Goal: Task Accomplishment & Management: Manage account settings

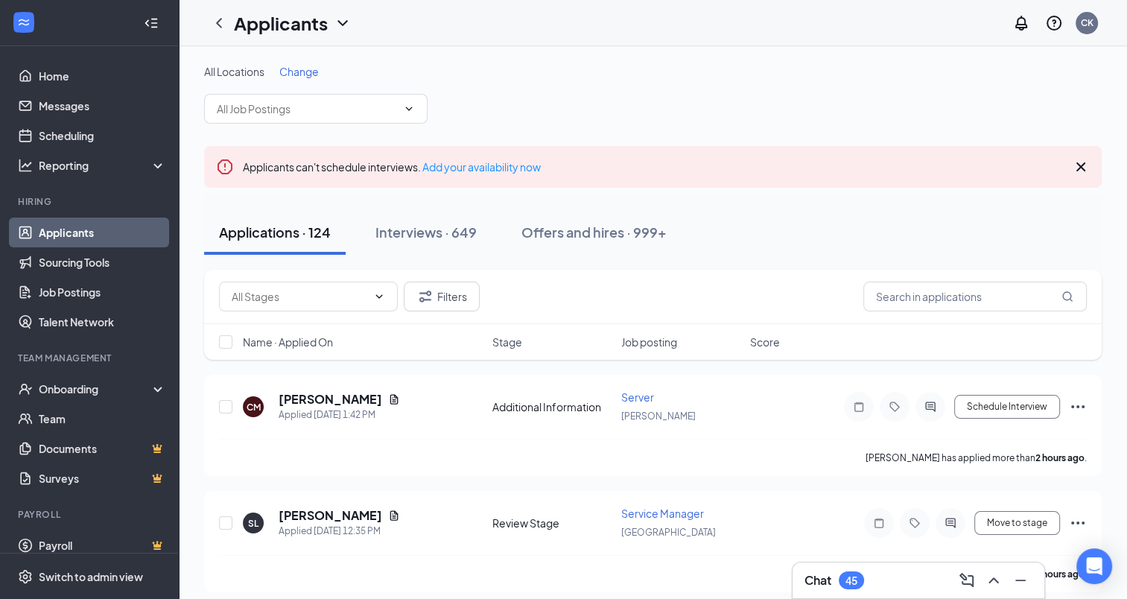
click at [288, 77] on span "Change" at bounding box center [298, 71] width 39 height 13
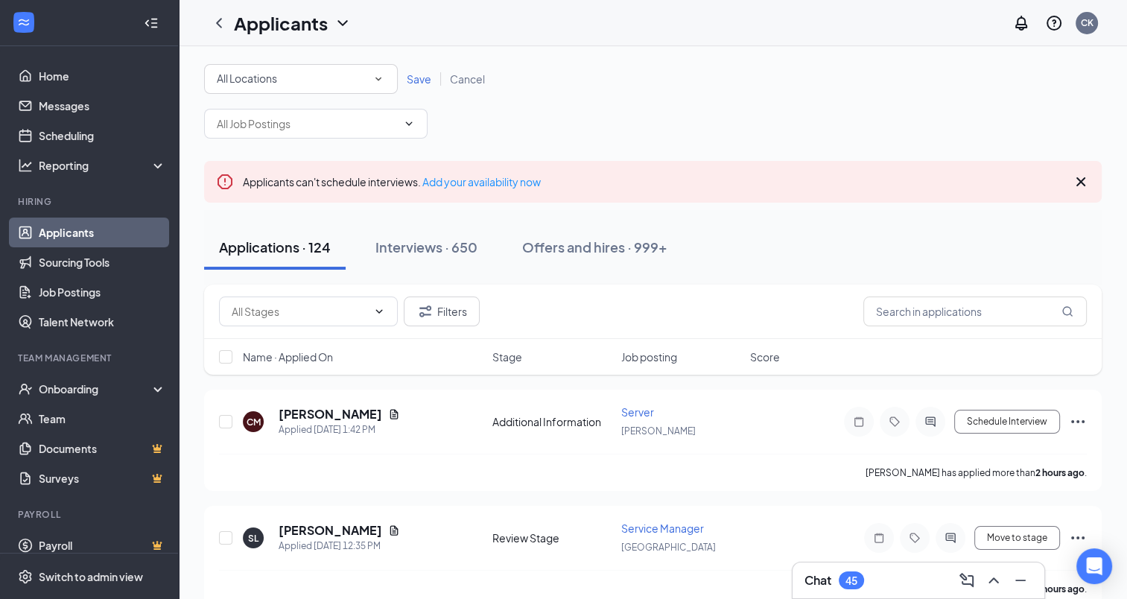
click at [381, 77] on icon "SmallChevronDown" at bounding box center [378, 78] width 13 height 13
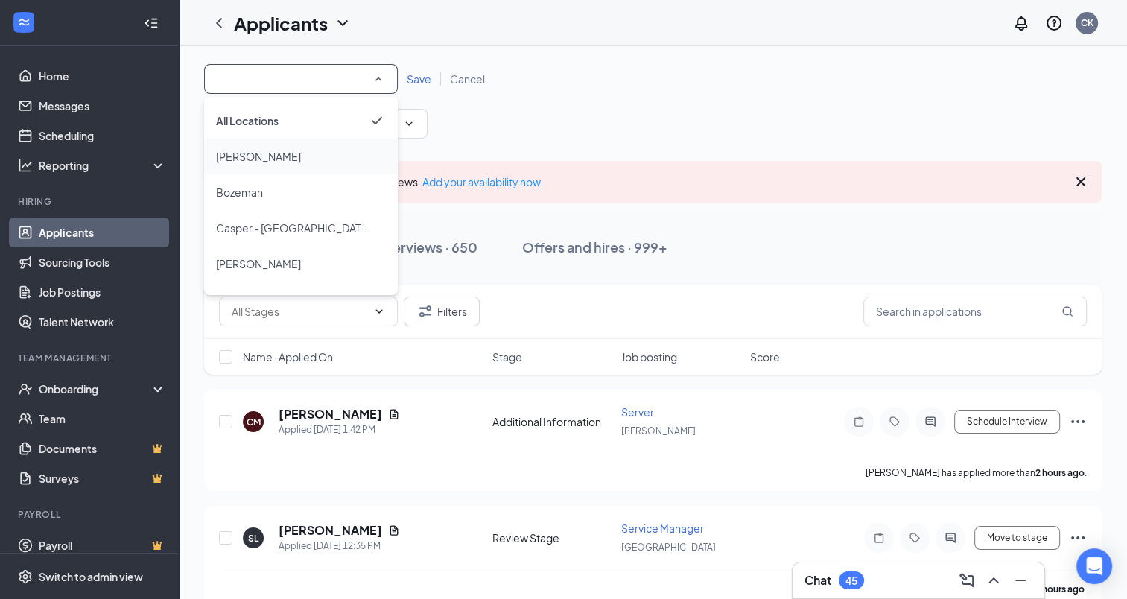
click at [261, 156] on div "[PERSON_NAME]" at bounding box center [301, 156] width 170 height 18
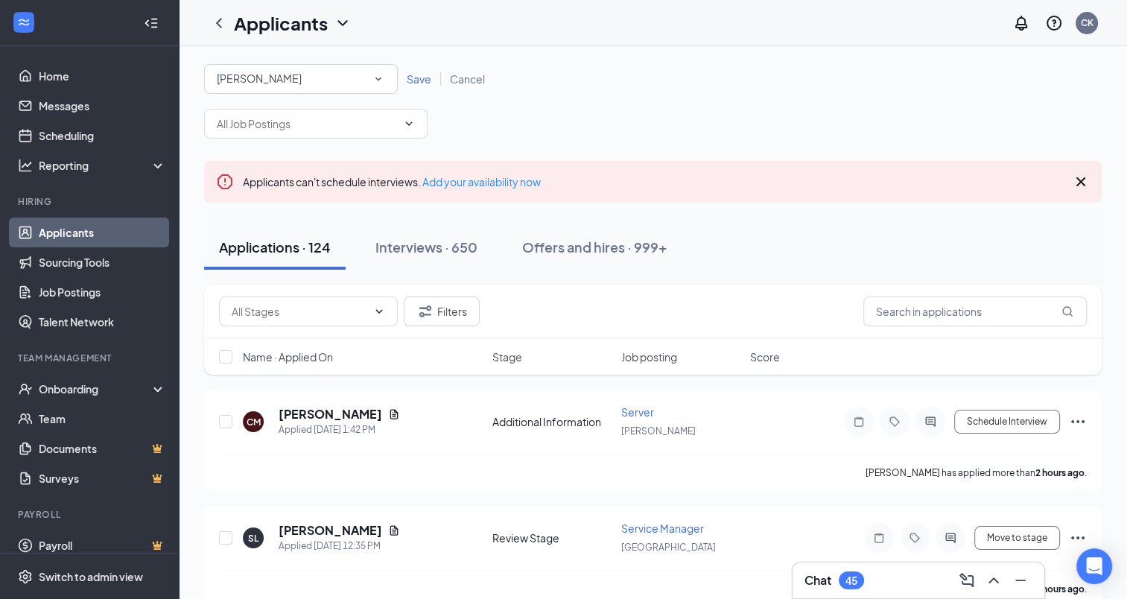
click at [414, 79] on span "Save" at bounding box center [419, 78] width 25 height 13
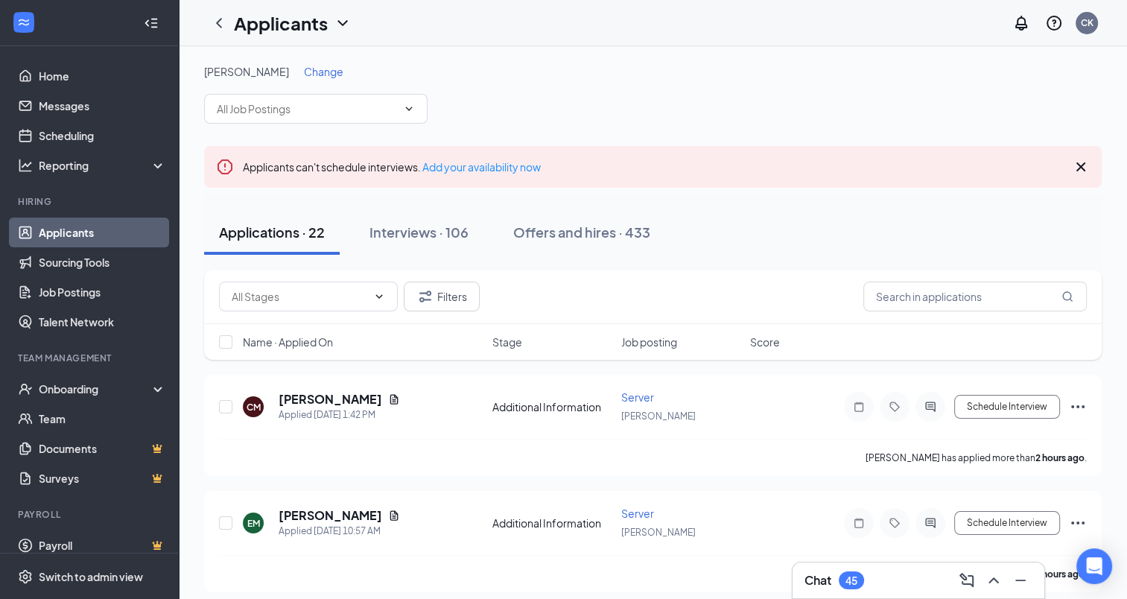
click at [304, 72] on span "Change" at bounding box center [323, 71] width 39 height 13
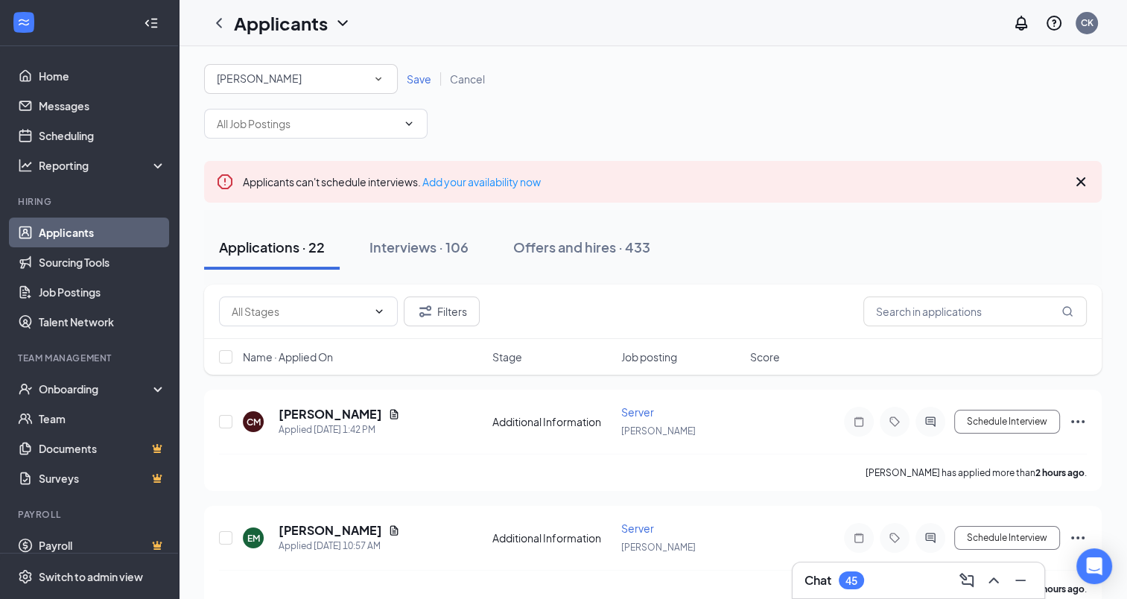
click at [382, 77] on icon "SmallChevronDown" at bounding box center [378, 78] width 13 height 13
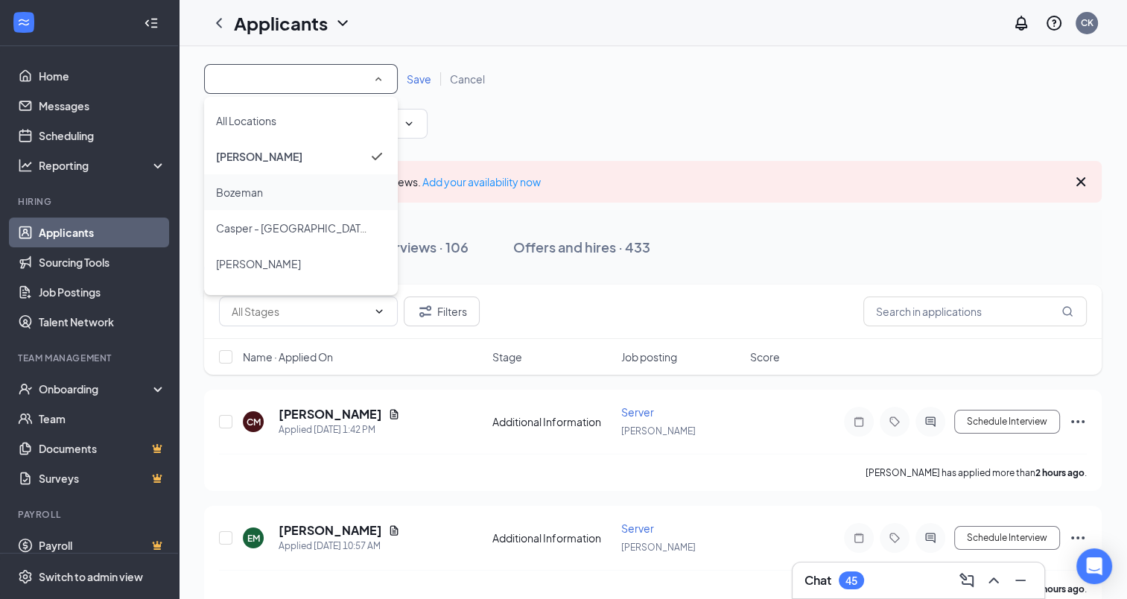
click at [259, 193] on span "Bozeman" at bounding box center [239, 191] width 47 height 13
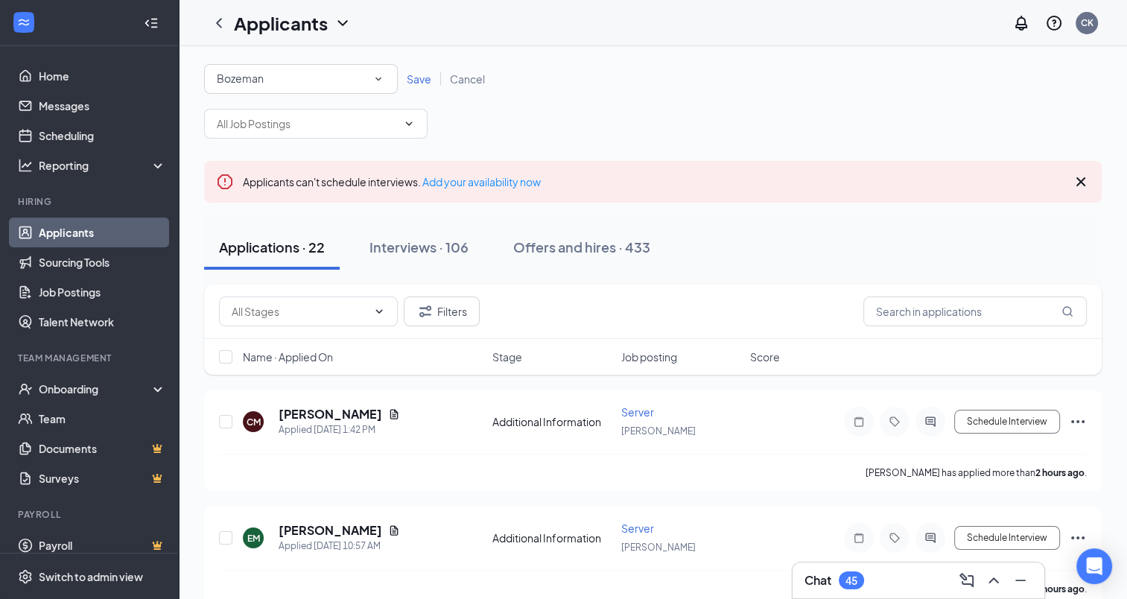
click at [419, 74] on span "Save" at bounding box center [419, 78] width 25 height 13
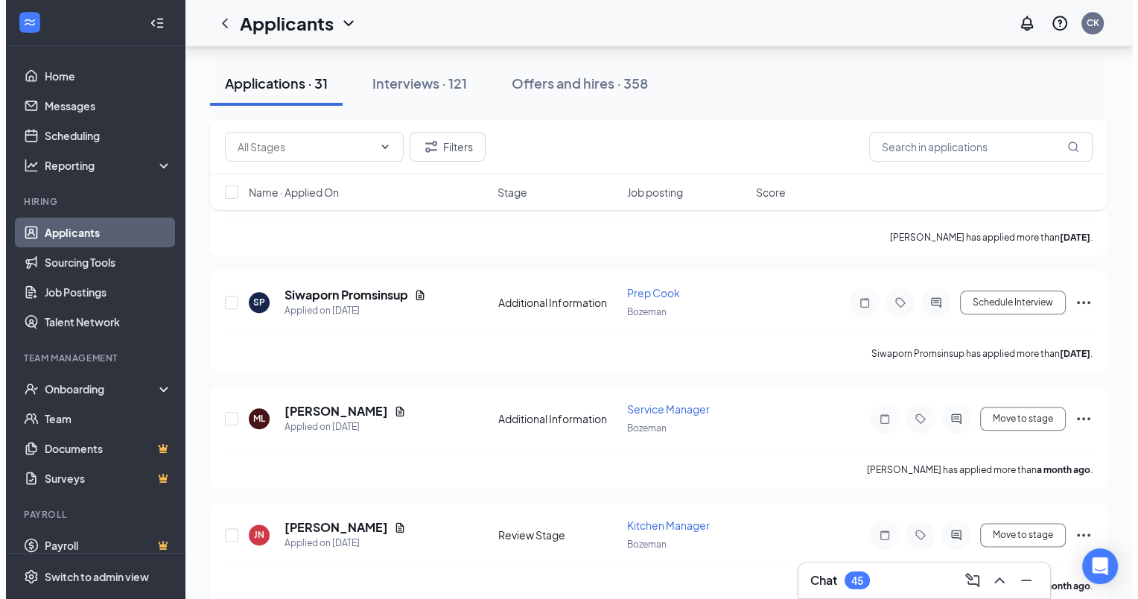
scroll to position [1584, 0]
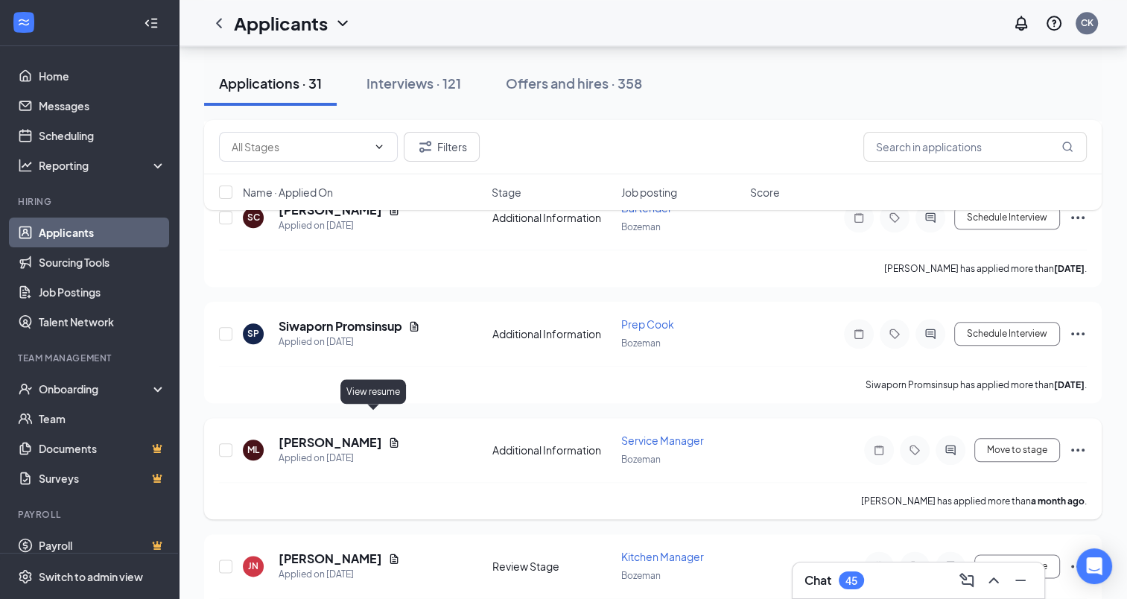
click at [390, 437] on icon "Document" at bounding box center [394, 442] width 8 height 10
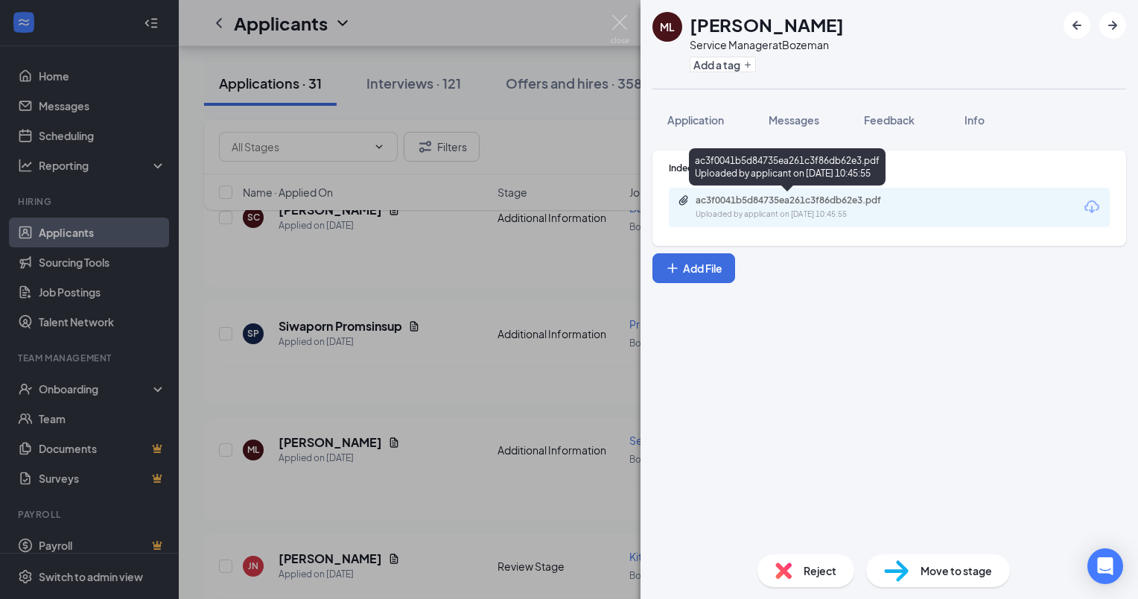
click at [781, 197] on div "ac3f0041b5d84735ea261c3f86db62e3.pdf" at bounding box center [800, 200] width 209 height 12
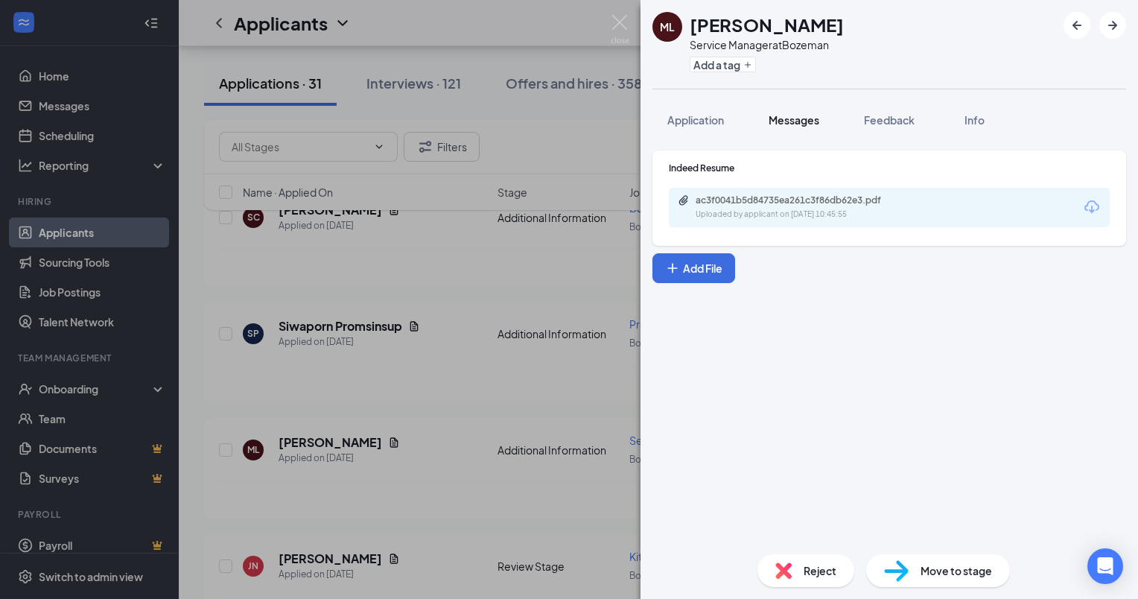
click at [809, 120] on span "Messages" at bounding box center [794, 119] width 51 height 13
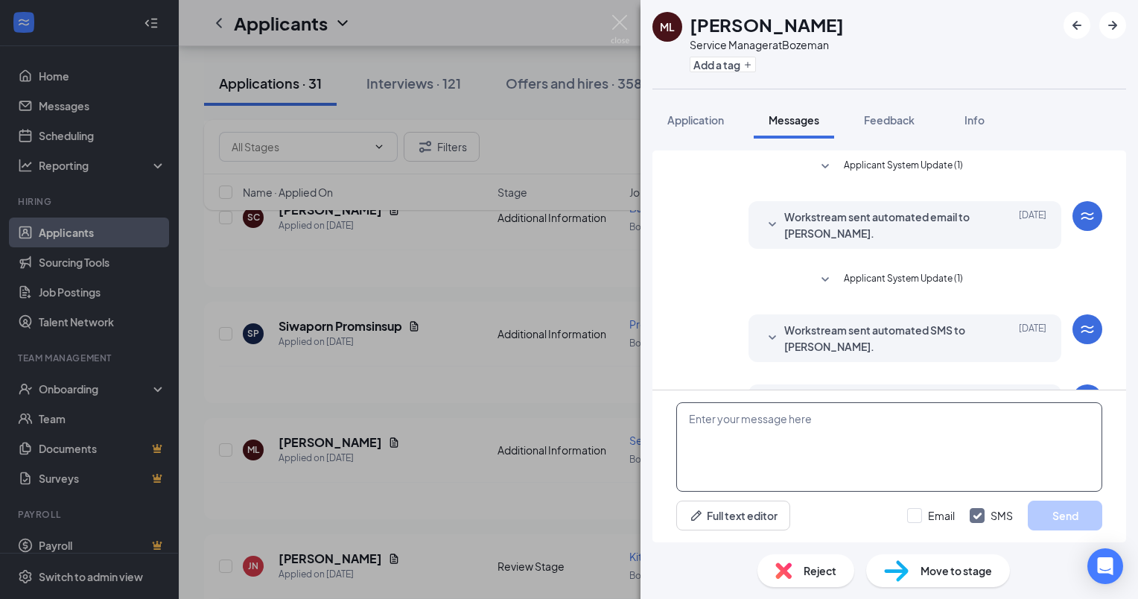
scroll to position [267, 0]
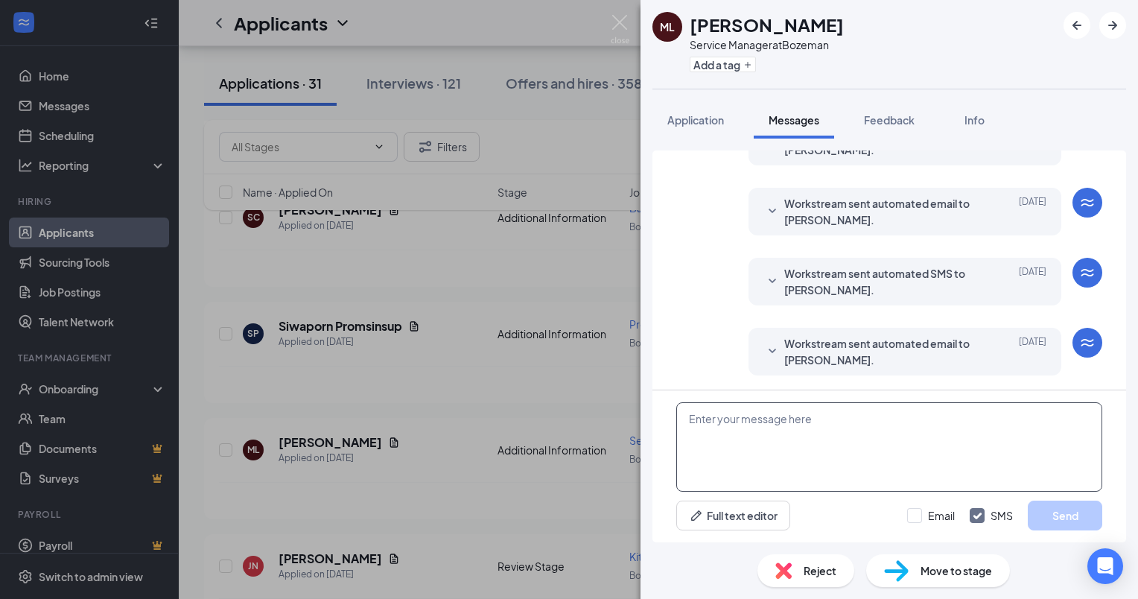
click at [709, 410] on textarea at bounding box center [889, 446] width 426 height 89
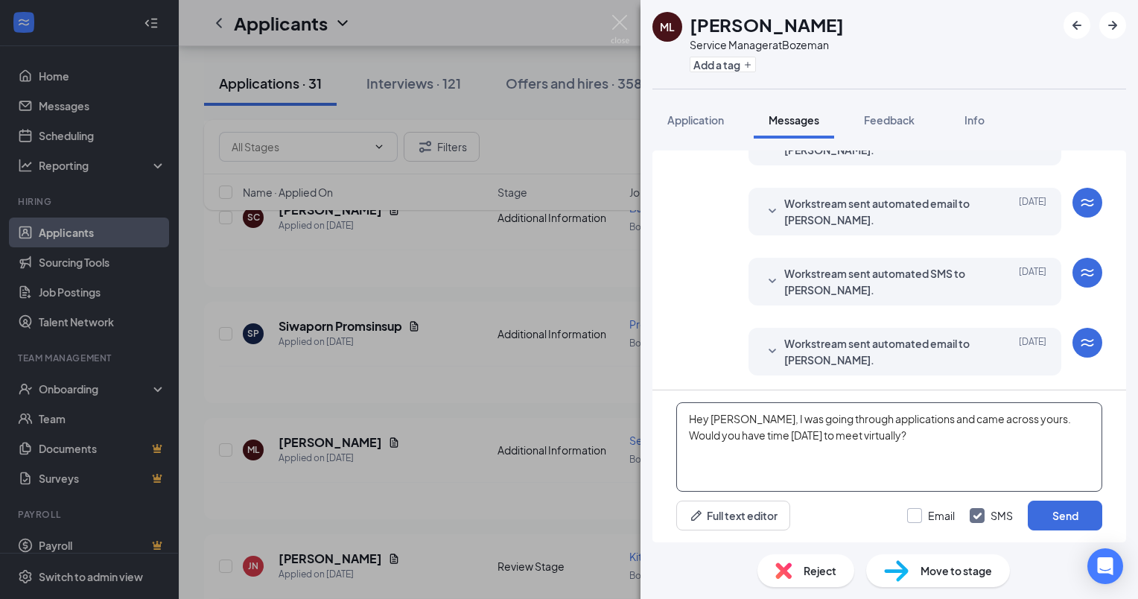
type textarea "Hey [PERSON_NAME], I was going through applications and came across yours. Woul…"
click at [917, 512] on input "Email" at bounding box center [931, 515] width 48 height 15
checkbox input "true"
click at [1043, 506] on button "Send" at bounding box center [1065, 516] width 74 height 30
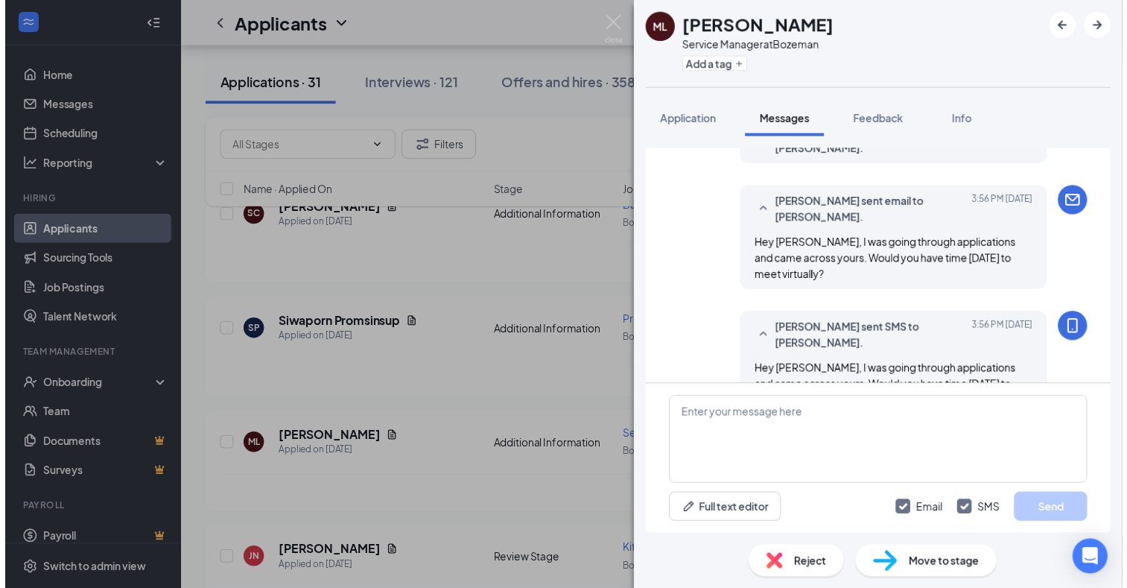
scroll to position [508, 0]
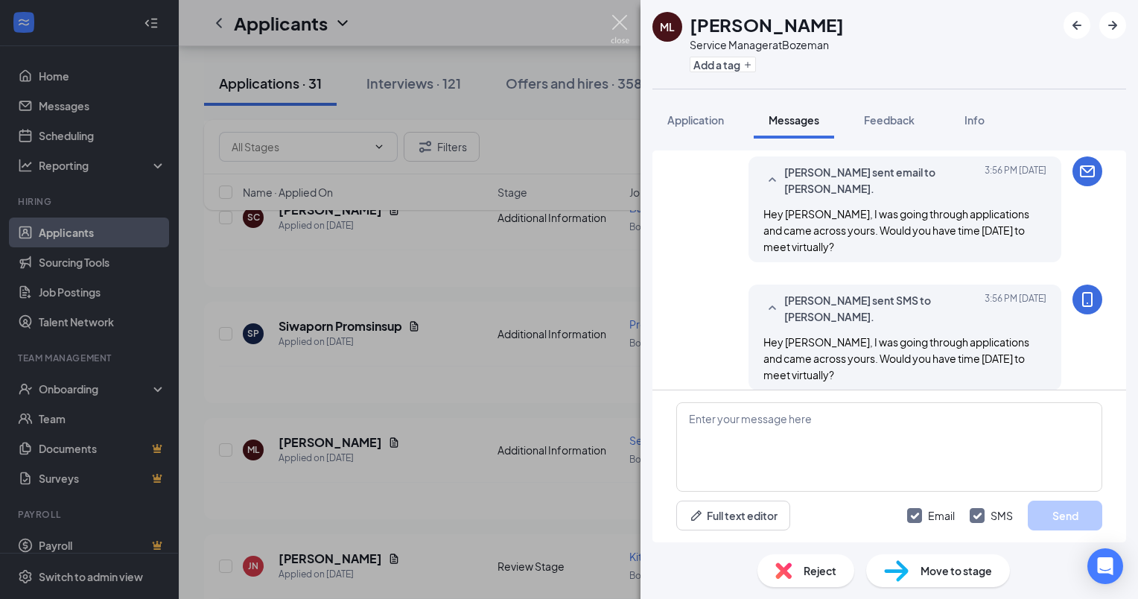
click at [617, 24] on img at bounding box center [620, 29] width 19 height 29
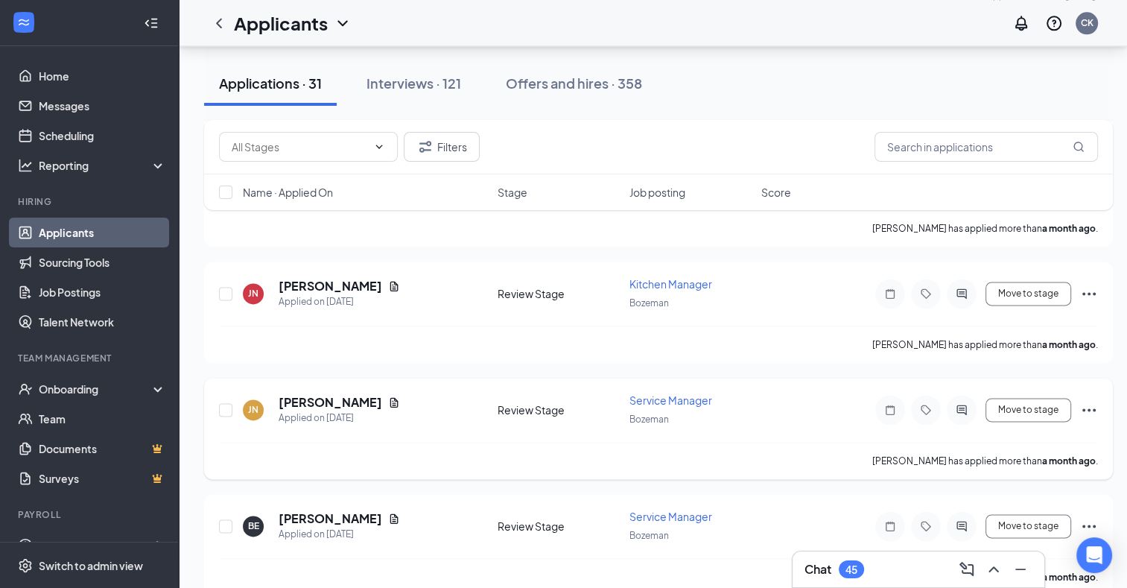
scroll to position [1858, 0]
click at [390, 396] on icon "Document" at bounding box center [394, 401] width 8 height 10
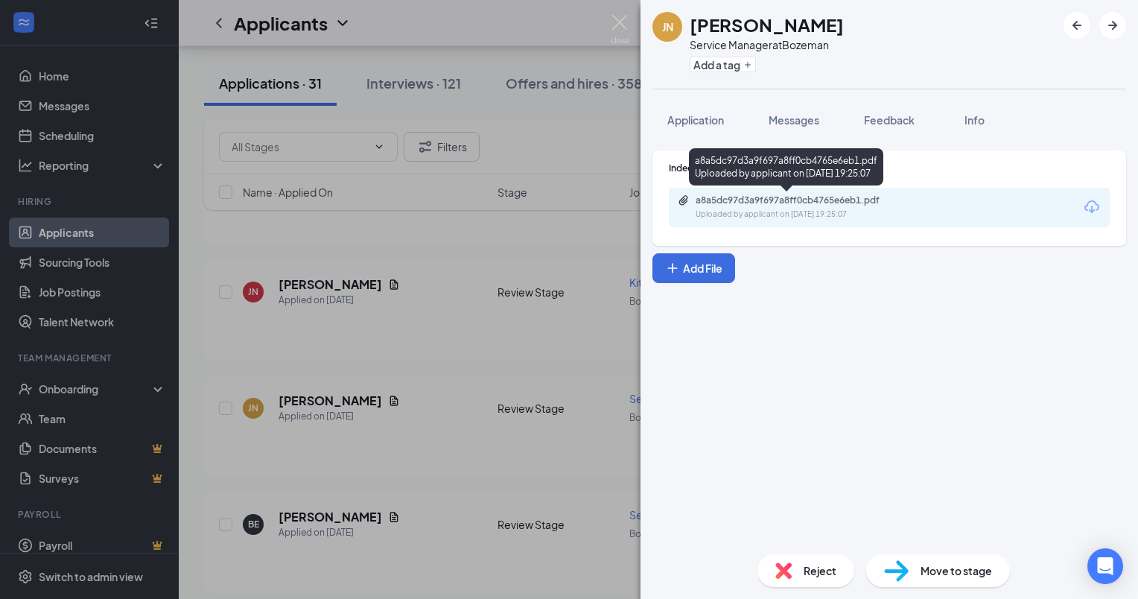
click at [780, 197] on div "a8a5dc97d3a9f697a8ff0cb4765e6eb1.pdf" at bounding box center [800, 200] width 209 height 12
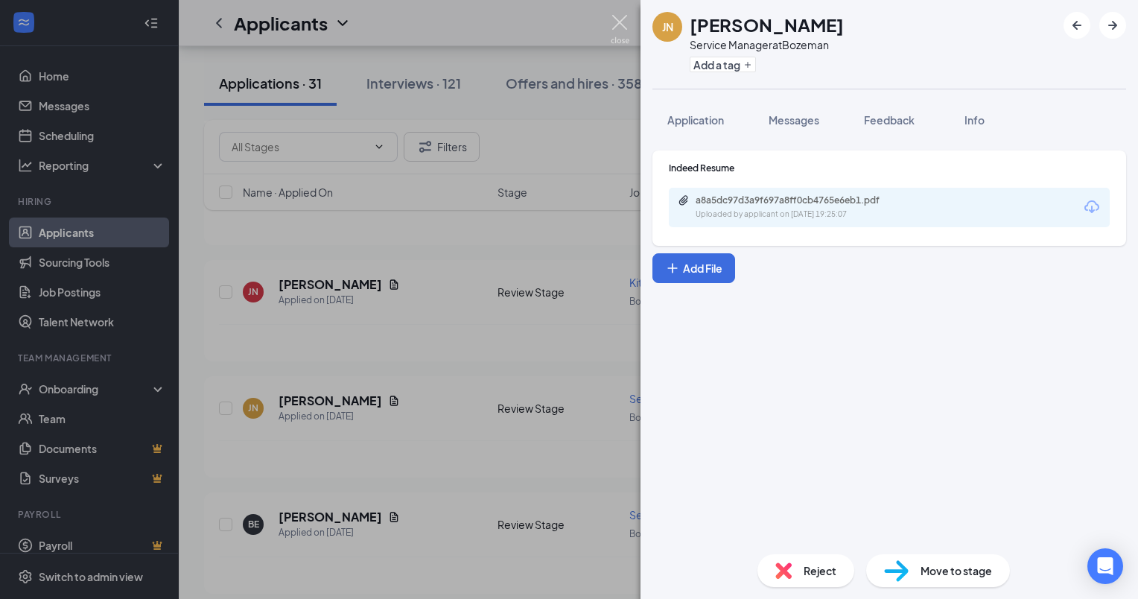
click at [613, 23] on img at bounding box center [620, 29] width 19 height 29
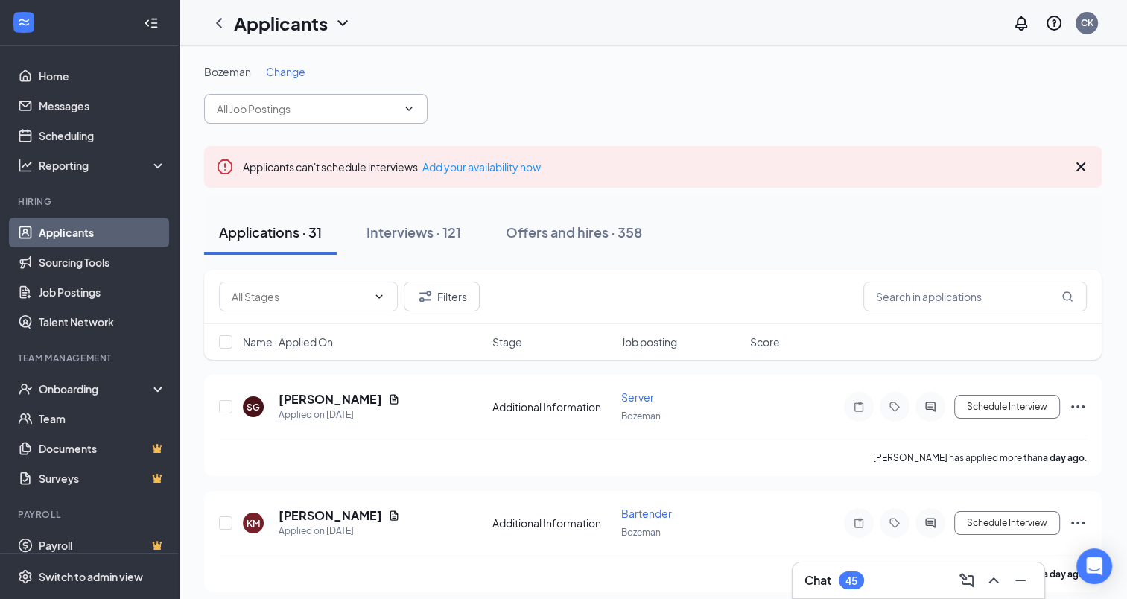
click at [409, 112] on icon "ChevronDown" at bounding box center [409, 109] width 12 height 12
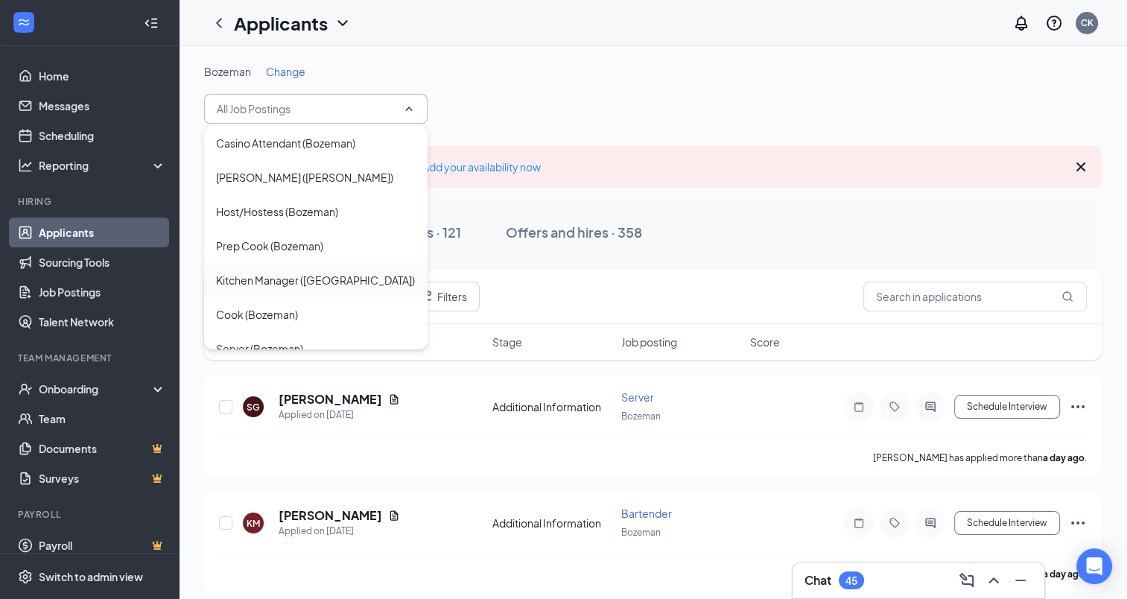
click at [279, 277] on div "Kitchen Manager ([GEOGRAPHIC_DATA])" at bounding box center [315, 280] width 199 height 16
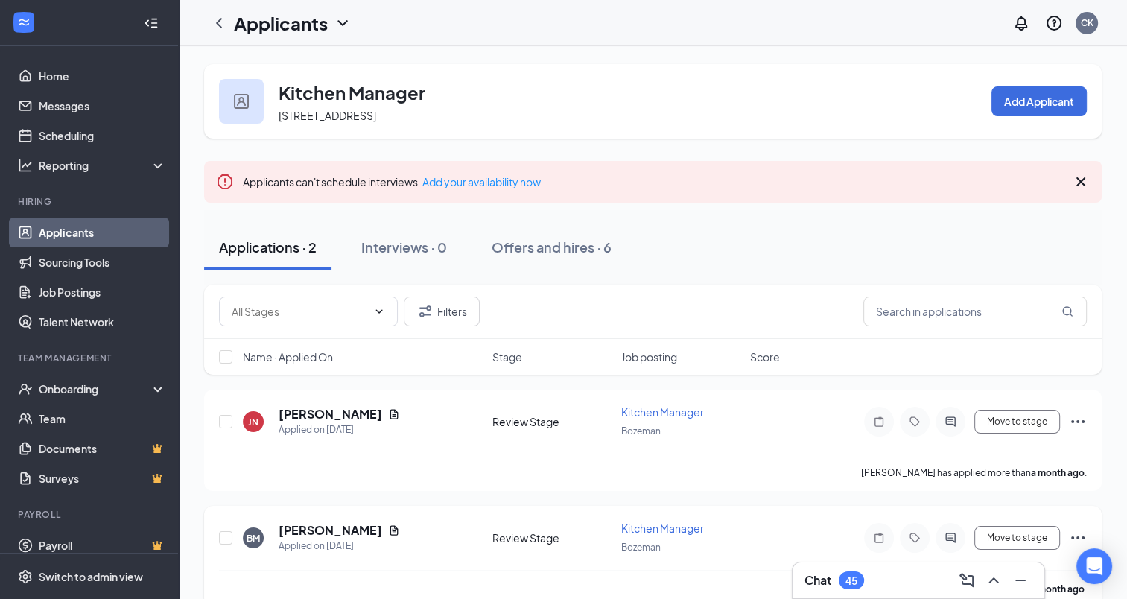
scroll to position [22, 0]
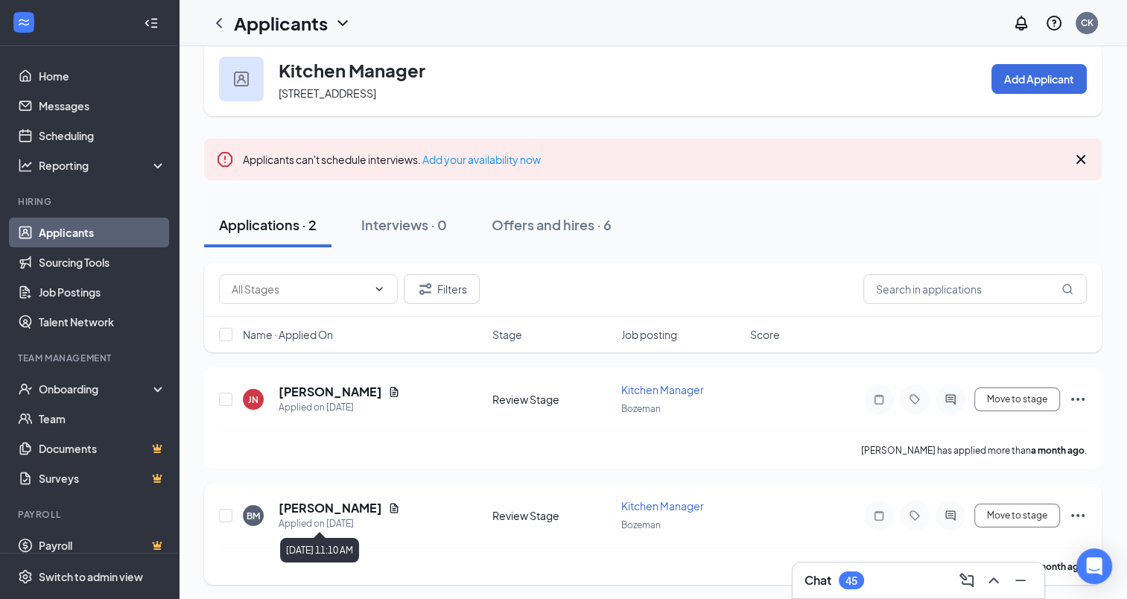
click at [379, 516] on div "Applied on [DATE]" at bounding box center [339, 523] width 121 height 15
click at [388, 509] on icon "Document" at bounding box center [394, 508] width 12 height 12
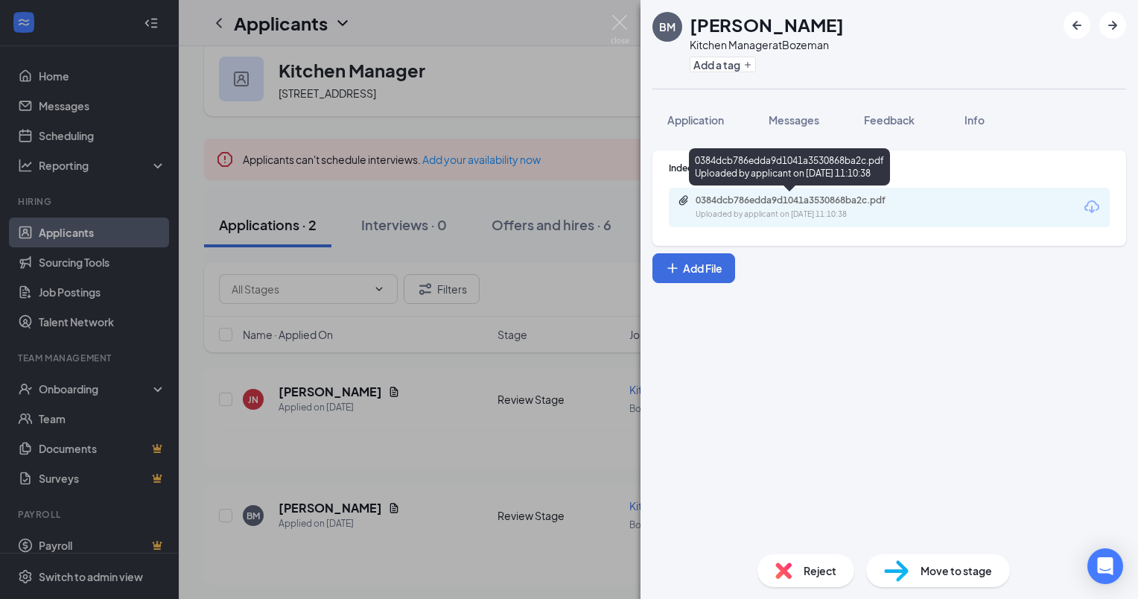
click at [784, 200] on div "0384dcb786edda9d1041a3530868ba2c.pdf" at bounding box center [800, 200] width 209 height 12
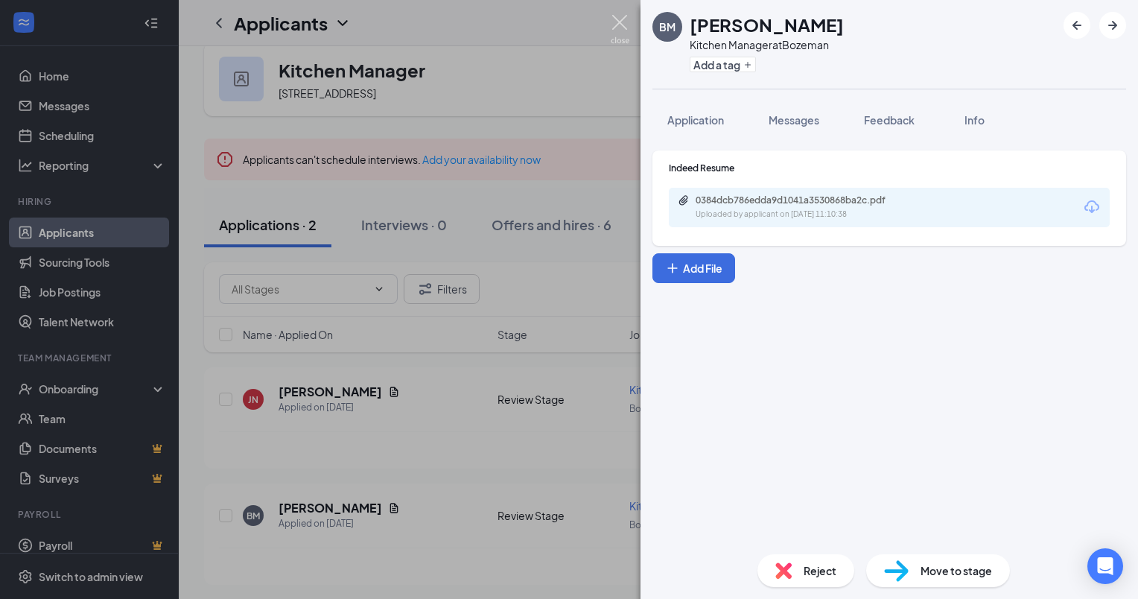
click at [629, 28] on img at bounding box center [620, 29] width 19 height 29
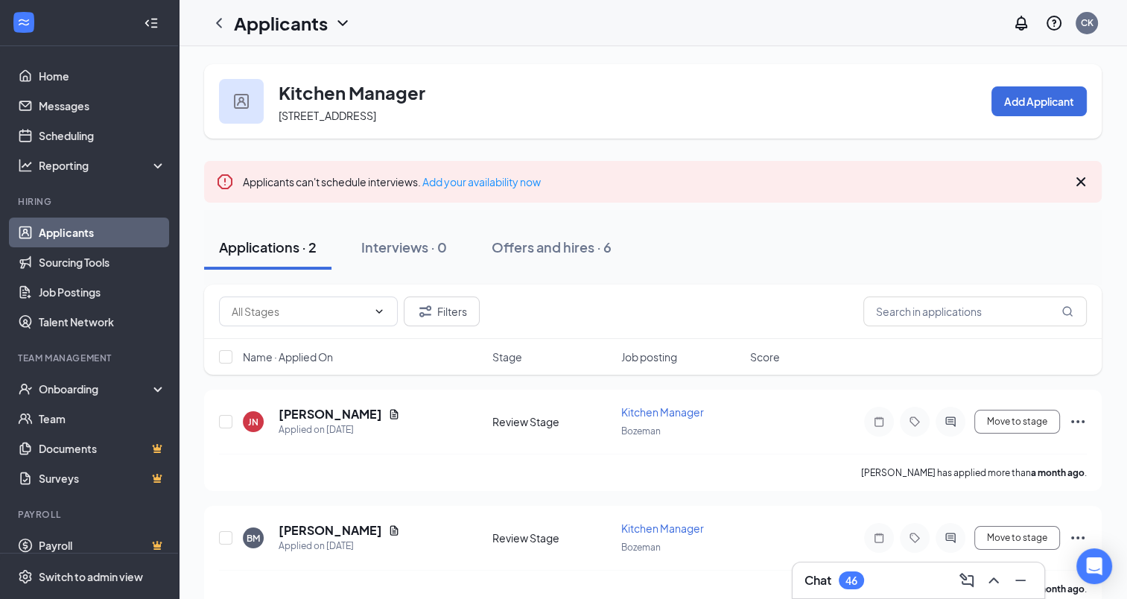
click at [346, 18] on icon "ChevronDown" at bounding box center [343, 23] width 18 height 18
click at [451, 25] on div "Applicants CK" at bounding box center [653, 23] width 948 height 46
click at [220, 23] on icon "ChevronLeft" at bounding box center [219, 23] width 18 height 18
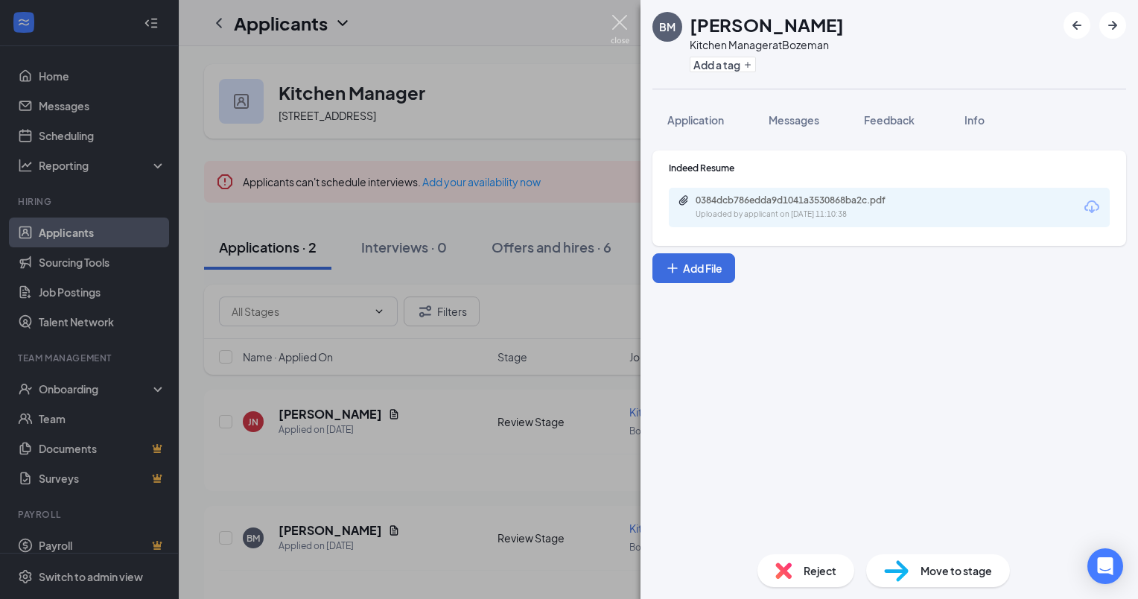
click at [623, 21] on img at bounding box center [620, 29] width 19 height 29
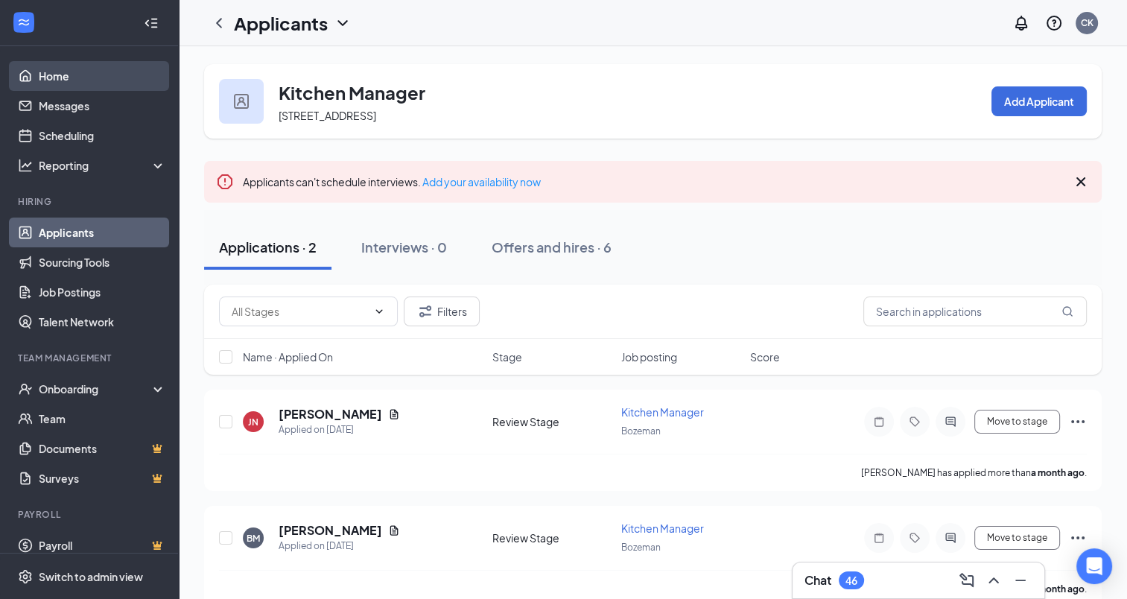
click at [48, 74] on link "Home" at bounding box center [102, 76] width 127 height 30
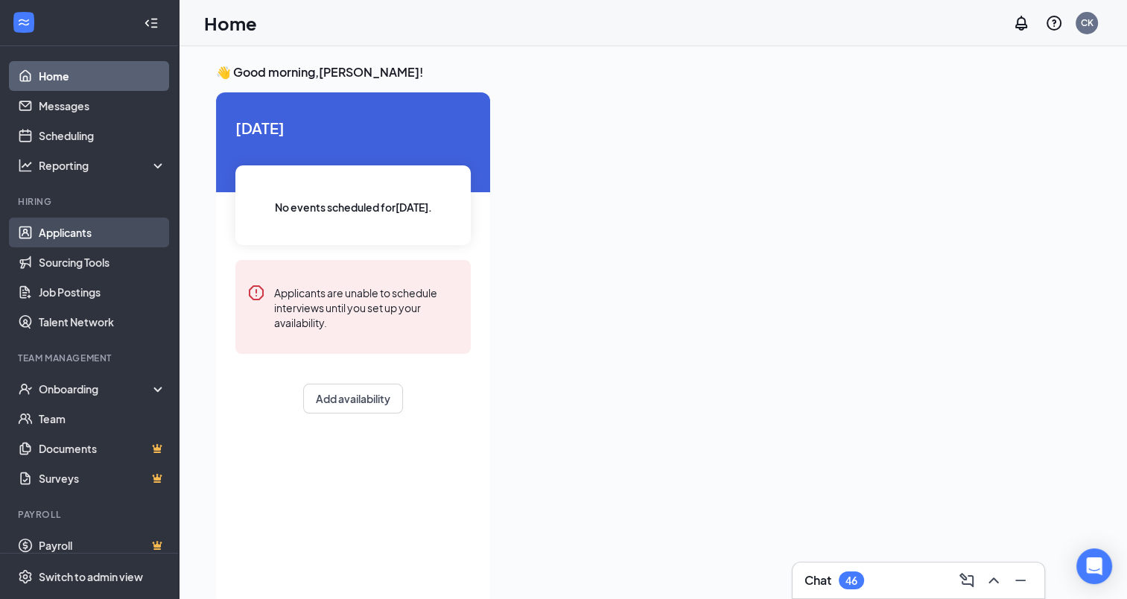
click at [68, 225] on link "Applicants" at bounding box center [102, 233] width 127 height 30
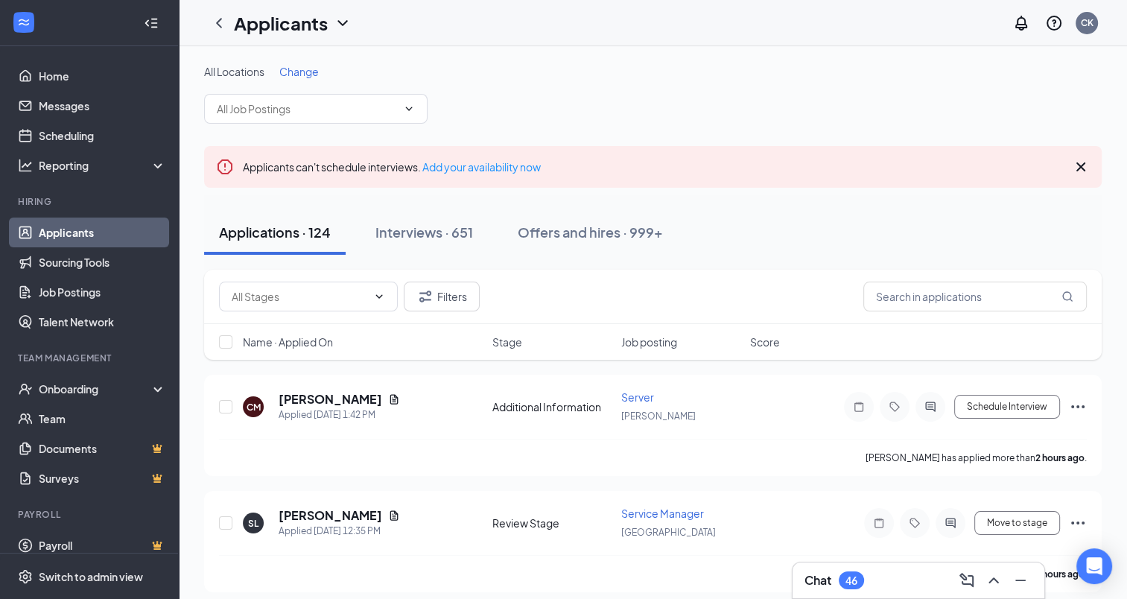
click at [308, 72] on span "Change" at bounding box center [298, 71] width 39 height 13
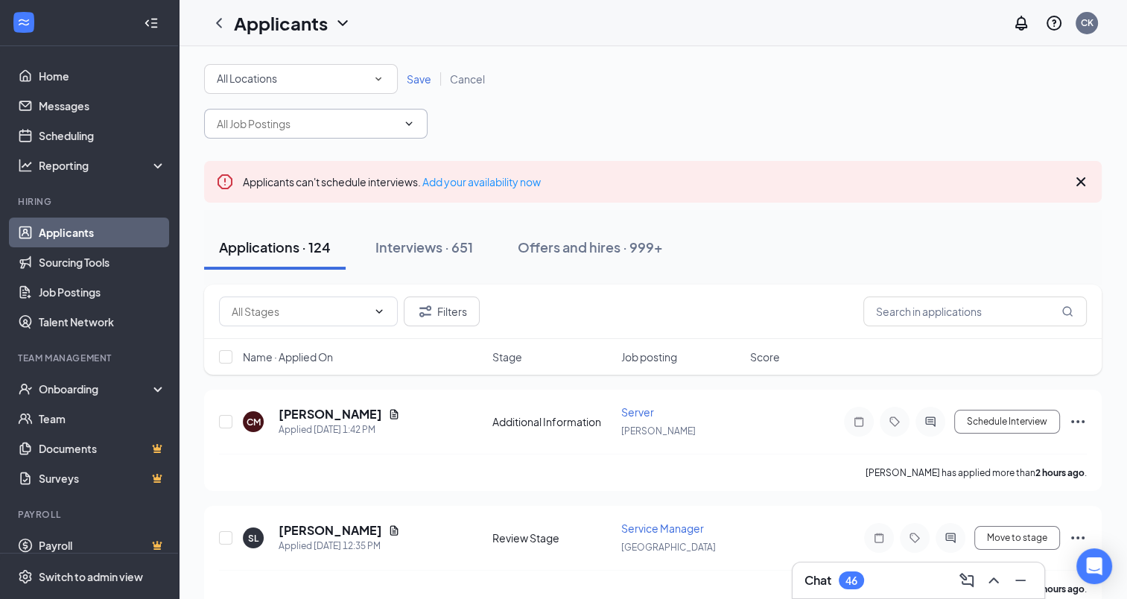
click at [411, 122] on icon "ChevronDown" at bounding box center [409, 123] width 7 height 4
click at [382, 81] on icon "SmallChevronDown" at bounding box center [378, 78] width 13 height 13
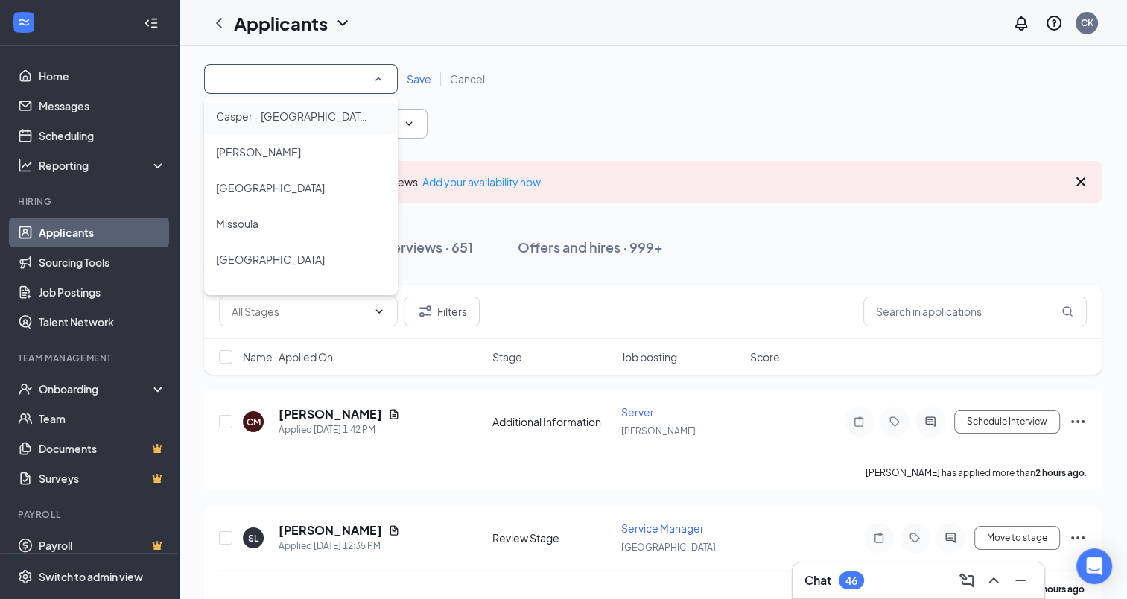
scroll to position [112, 0]
click at [259, 183] on span "[GEOGRAPHIC_DATA]" at bounding box center [270, 186] width 109 height 13
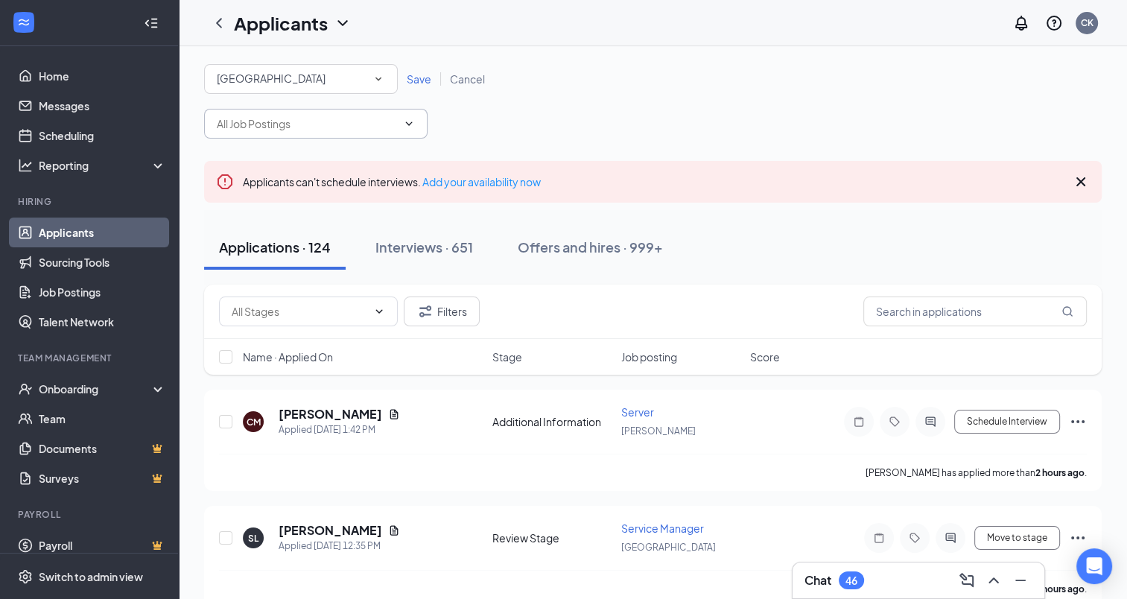
click at [422, 74] on span "Save" at bounding box center [419, 78] width 25 height 13
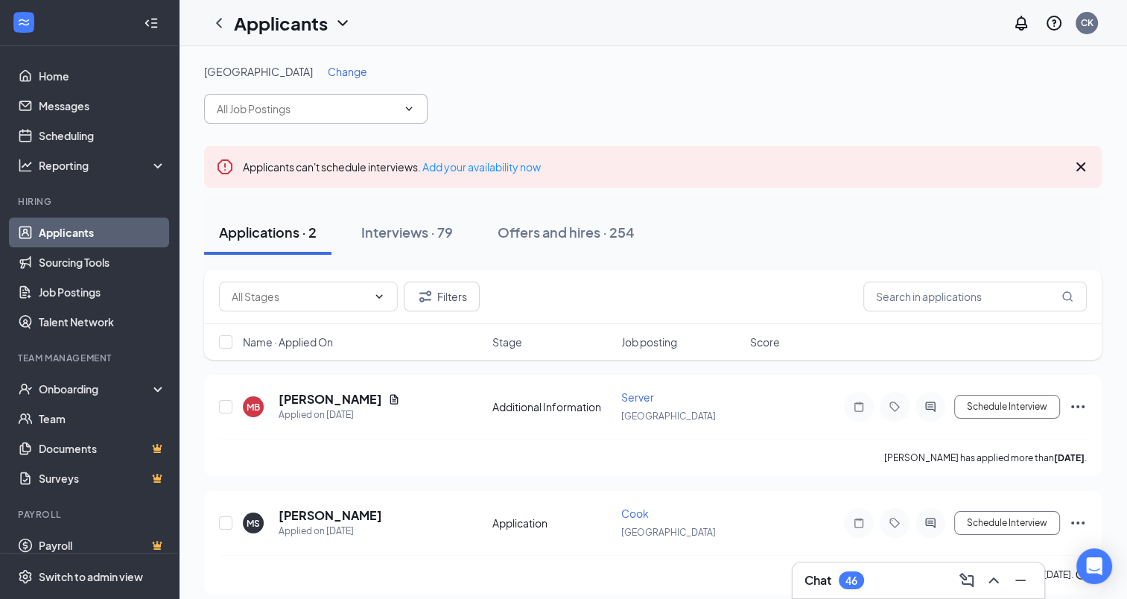
click at [328, 69] on span "Change" at bounding box center [347, 71] width 39 height 13
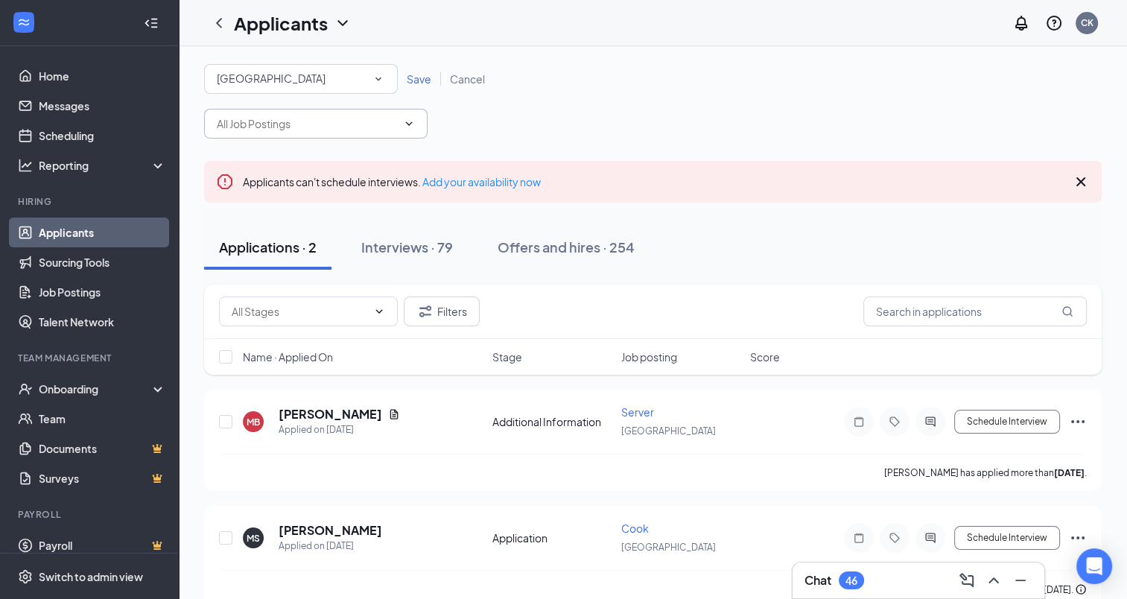
click at [379, 79] on icon "SmallChevronDown" at bounding box center [378, 79] width 6 height 4
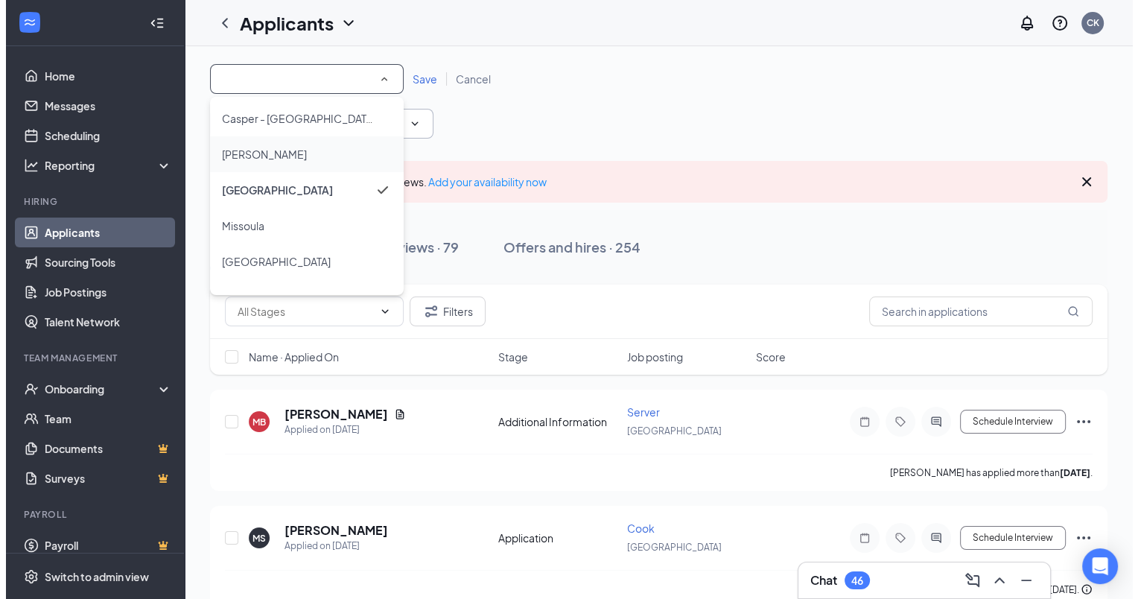
scroll to position [135, 0]
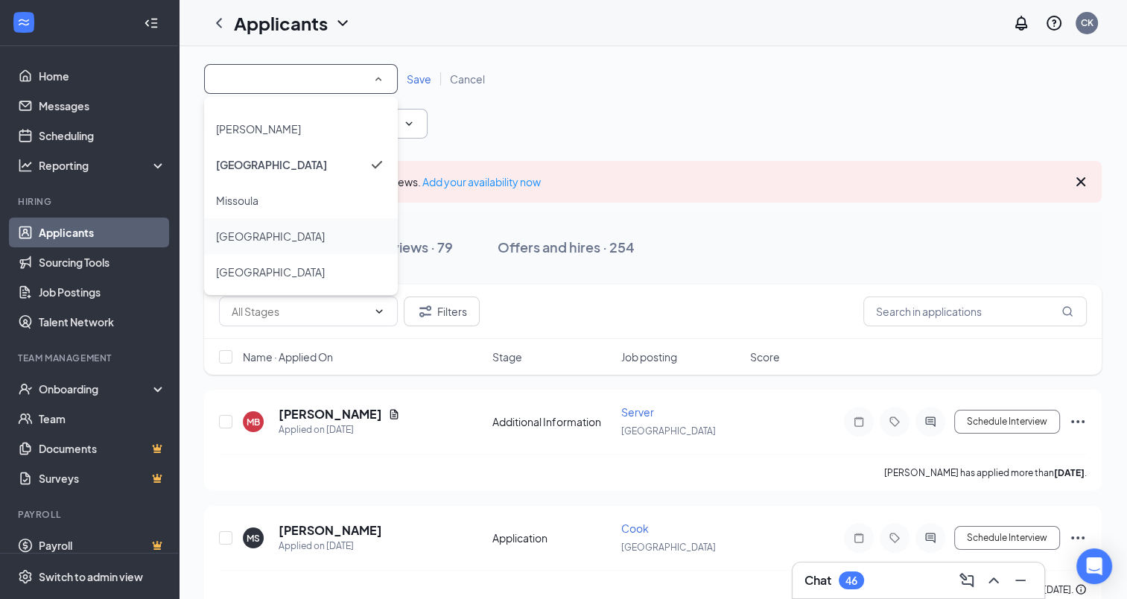
click at [245, 232] on span "[GEOGRAPHIC_DATA]" at bounding box center [270, 235] width 109 height 13
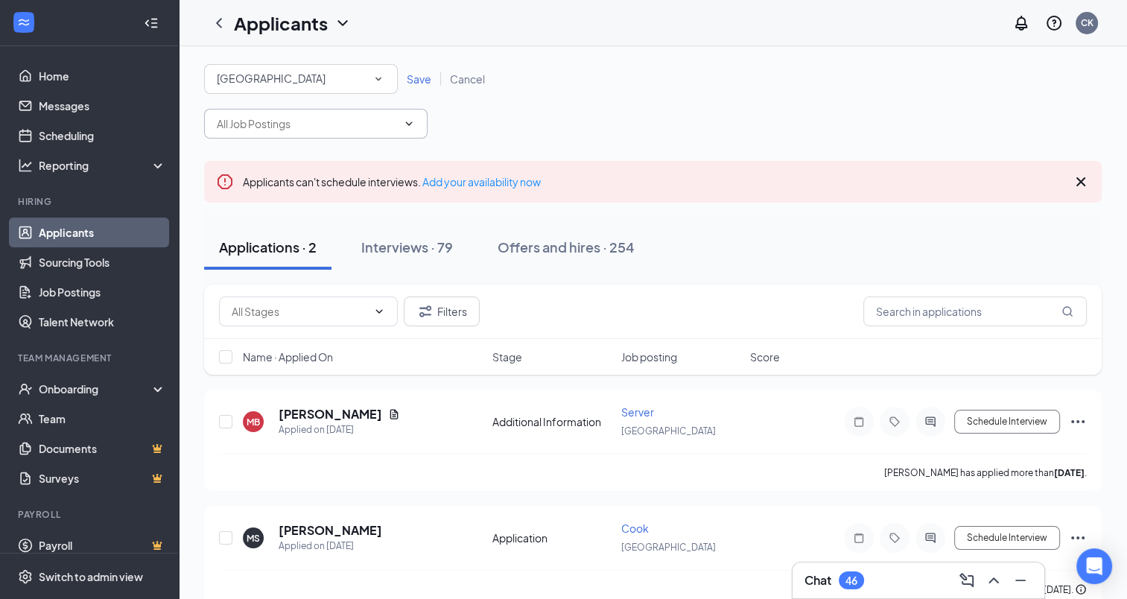
click at [419, 78] on span "Save" at bounding box center [419, 78] width 25 height 13
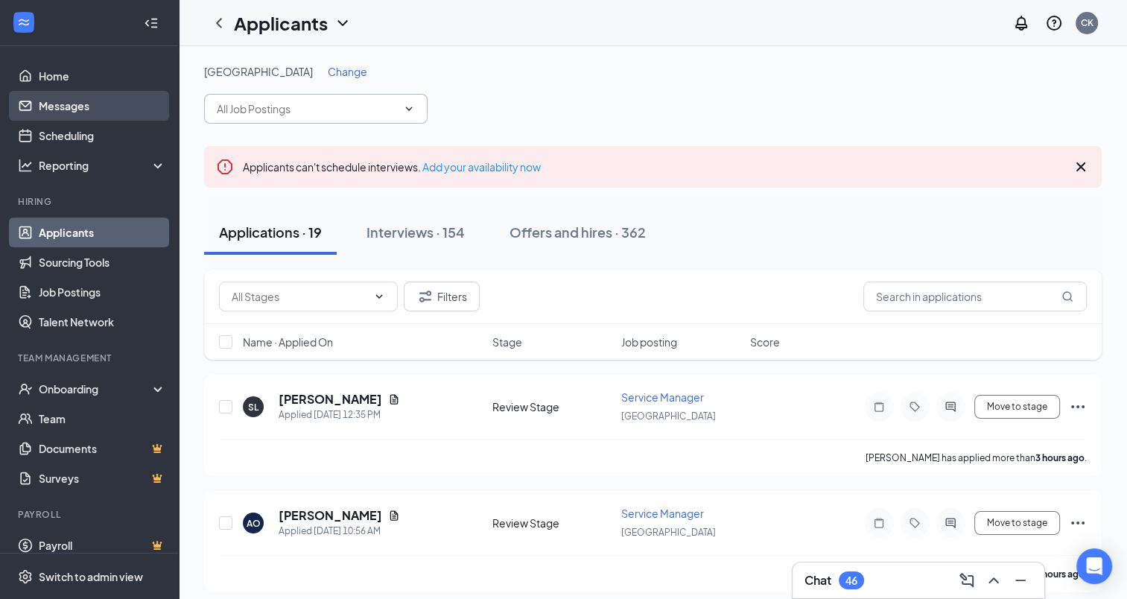
click at [67, 98] on link "Messages" at bounding box center [102, 106] width 127 height 30
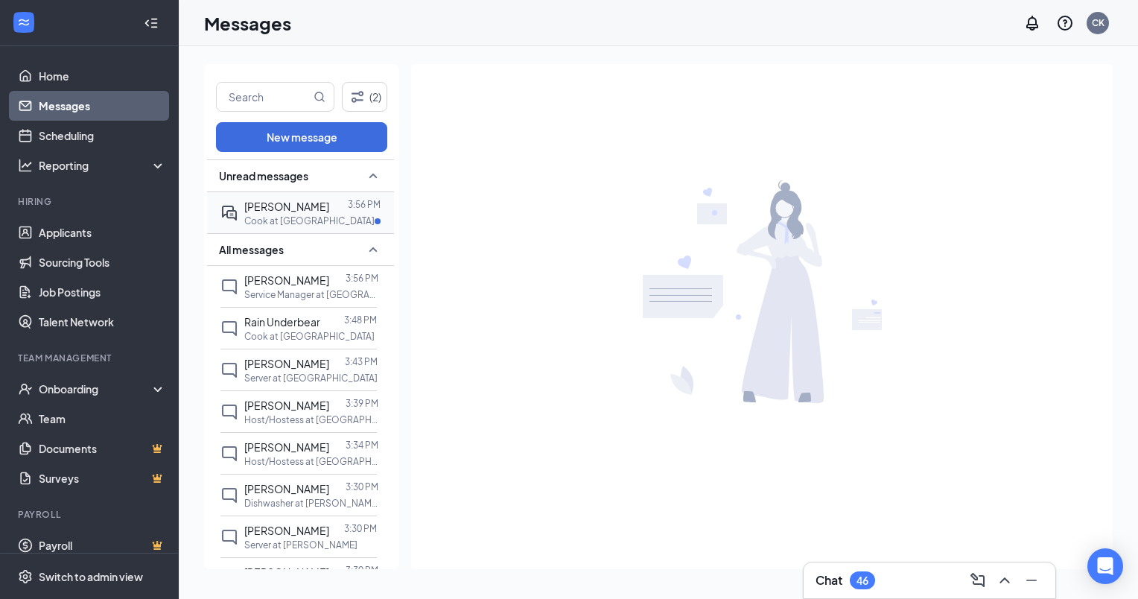
click at [271, 218] on p "Cook at [GEOGRAPHIC_DATA]" at bounding box center [309, 221] width 130 height 13
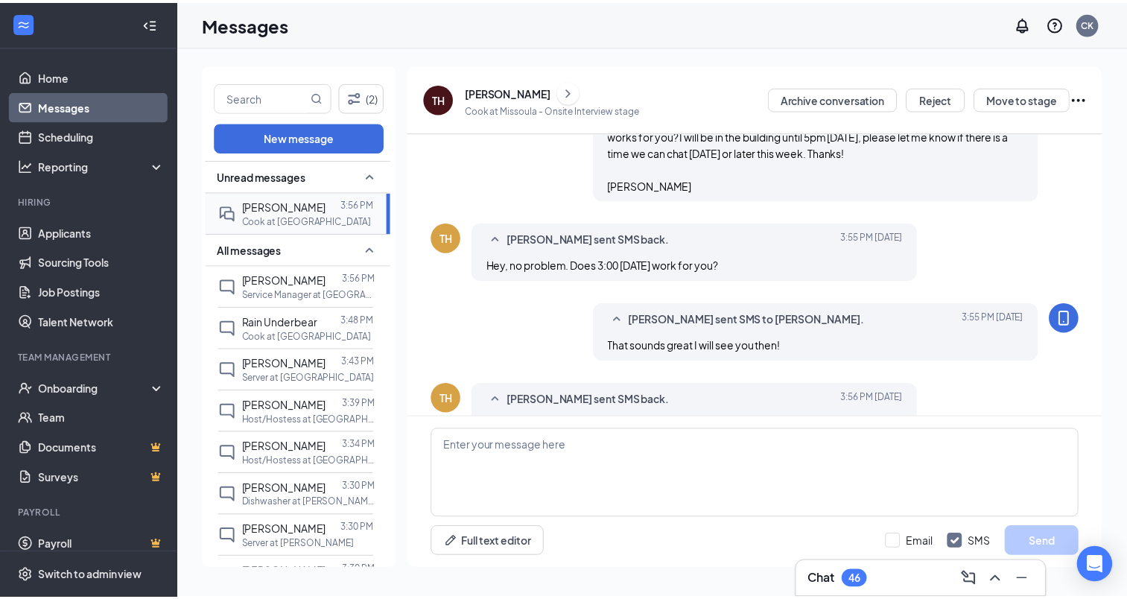
scroll to position [638, 0]
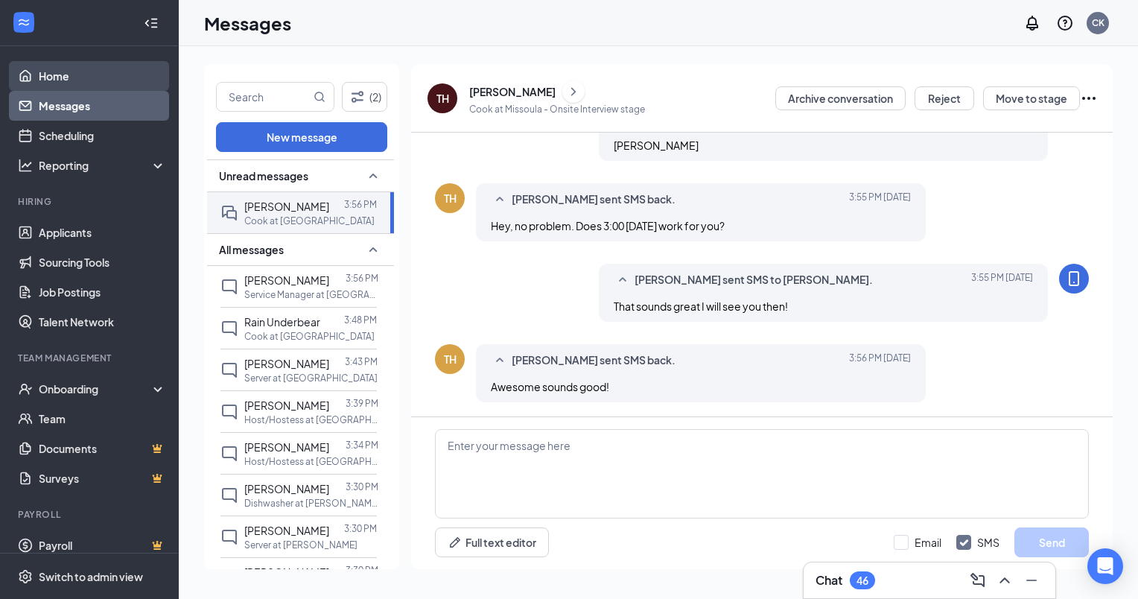
click at [57, 86] on link "Home" at bounding box center [102, 76] width 127 height 30
